Goal: Navigation & Orientation: Find specific page/section

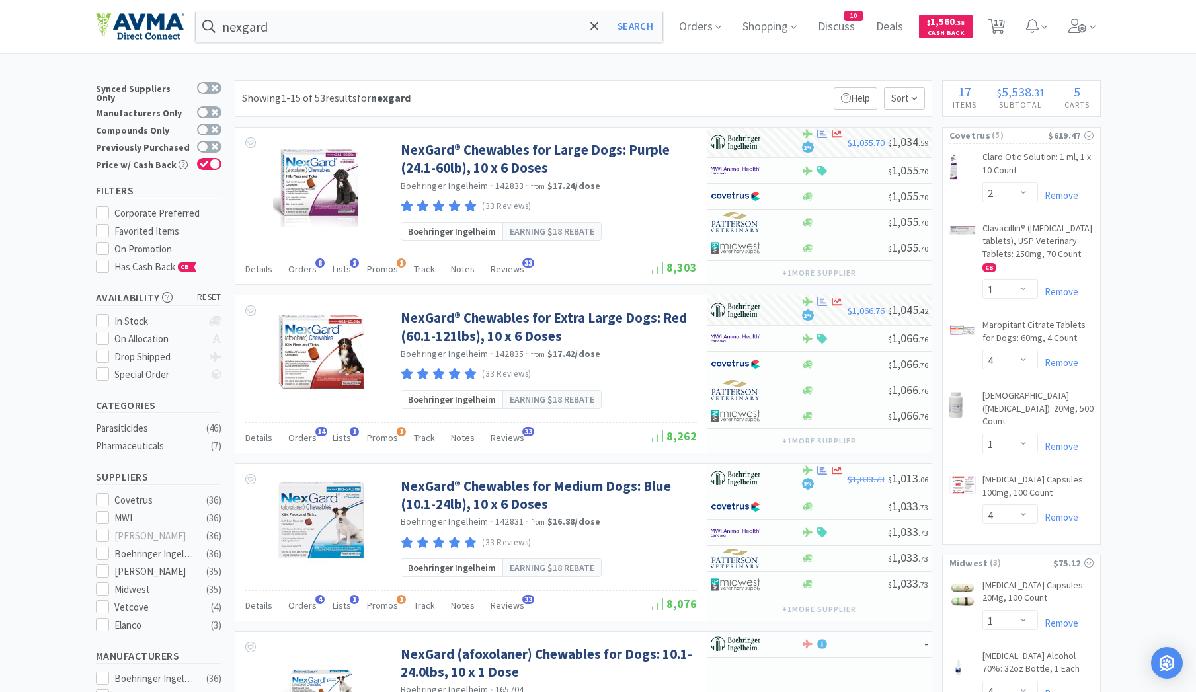
select select "2"
select select "1"
select select "4"
select select "1"
select select "4"
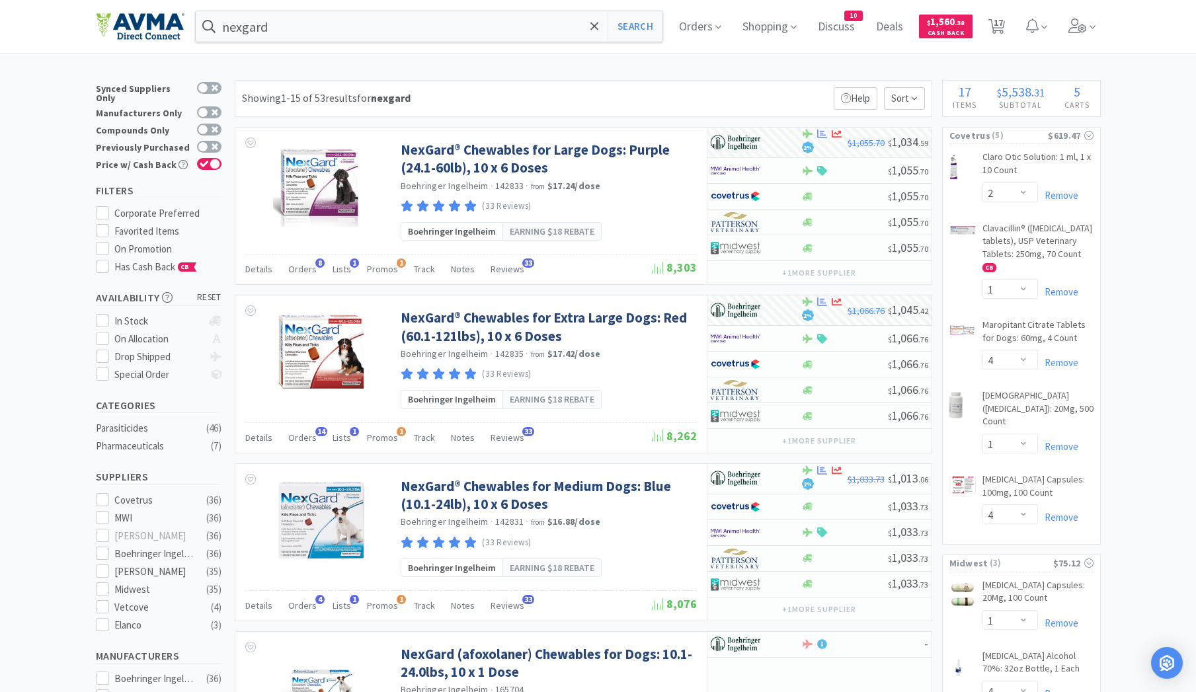
select select "1"
select select "4"
select select "1"
select select "2"
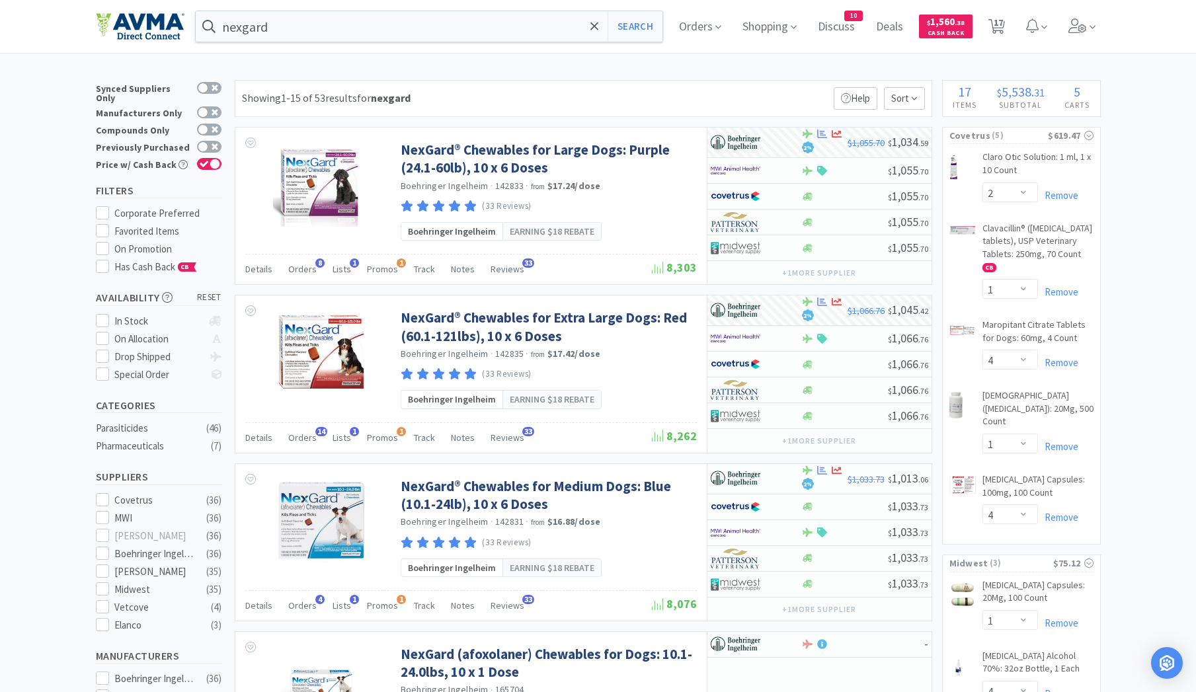
select select "1"
select select "3"
select select "5"
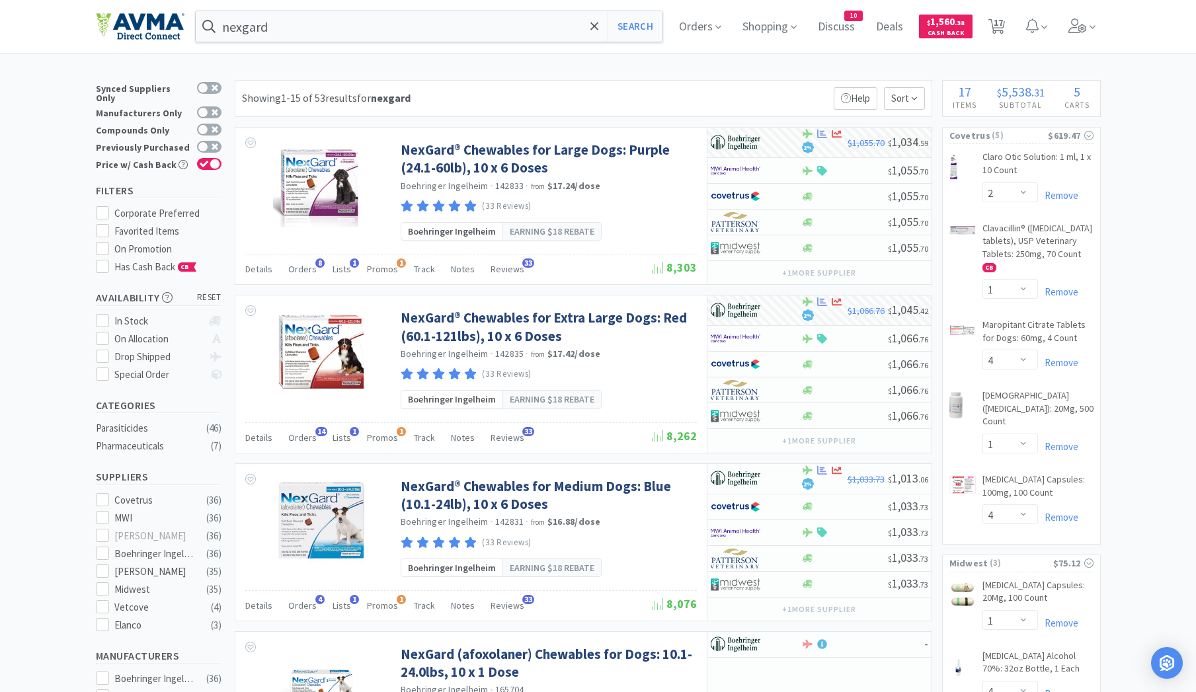
scroll to position [69, 0]
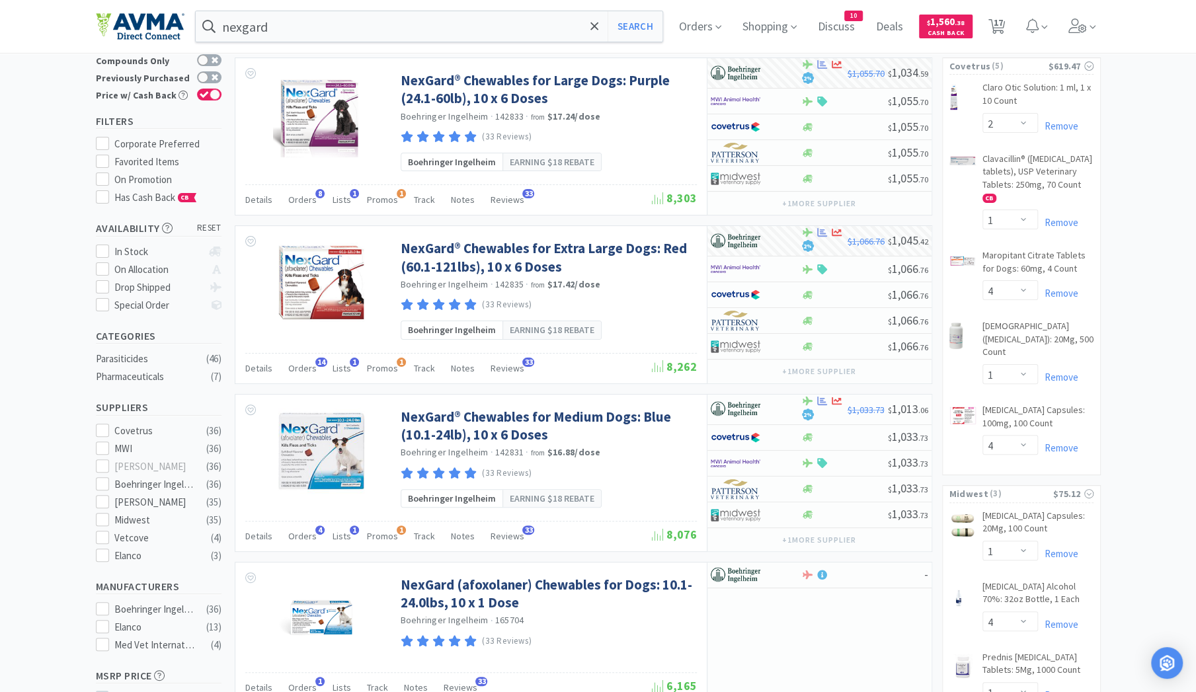
click at [395, 50] on div "nexgard Search Orders Shopping Discuss Discuss 10 Deals Deals $ 1,560 . 38 Cash…" at bounding box center [598, 26] width 1005 height 53
click at [1087, 26] on icon at bounding box center [1077, 26] width 19 height 15
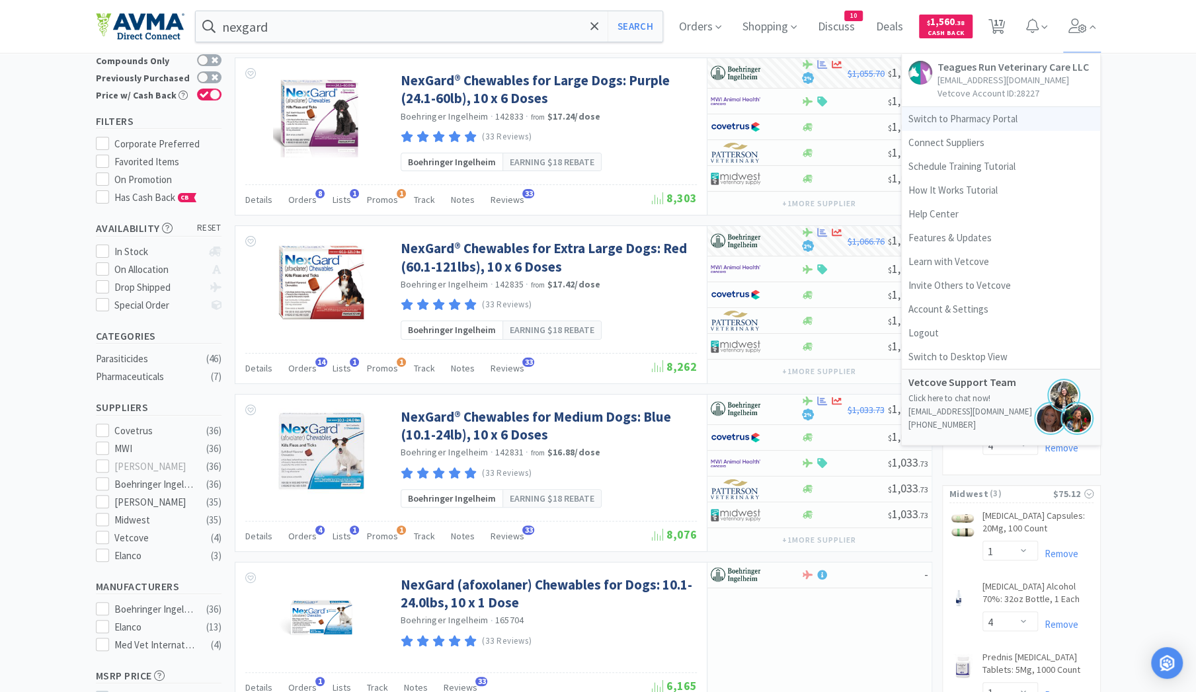
click at [981, 118] on link "Switch to Pharmacy Portal" at bounding box center [1001, 119] width 198 height 24
